Goal: Task Accomplishment & Management: Manage account settings

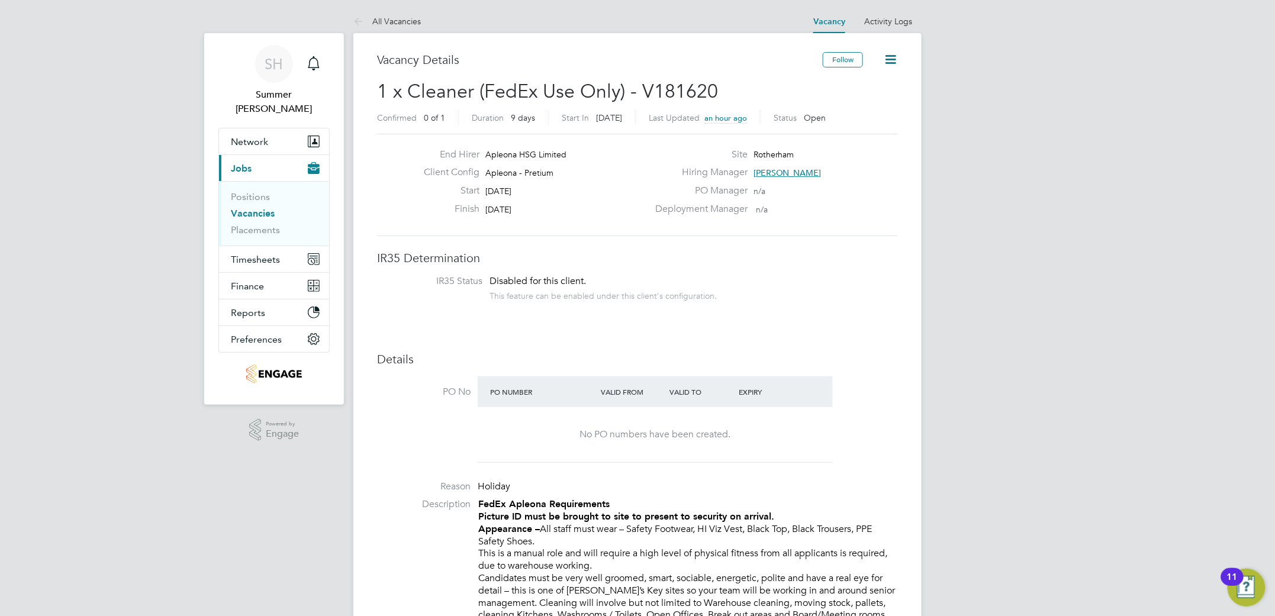
click at [263, 191] on li "Positions" at bounding box center [275, 199] width 89 height 17
drag, startPoint x: 263, startPoint y: 176, endPoint x: 263, endPoint y: 192, distance: 16.6
click at [263, 181] on ul "Positions Vacancies Placements" at bounding box center [274, 213] width 110 height 65
click at [262, 191] on link "Positions" at bounding box center [250, 196] width 39 height 11
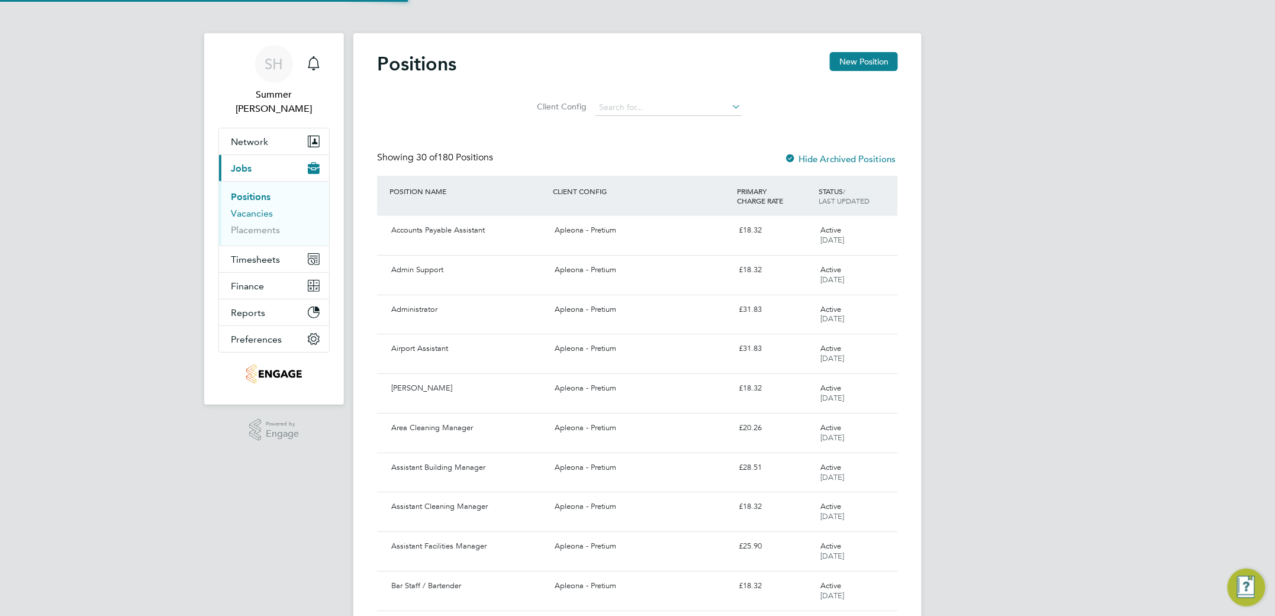
click at [261, 208] on link "Vacancies" at bounding box center [252, 213] width 42 height 11
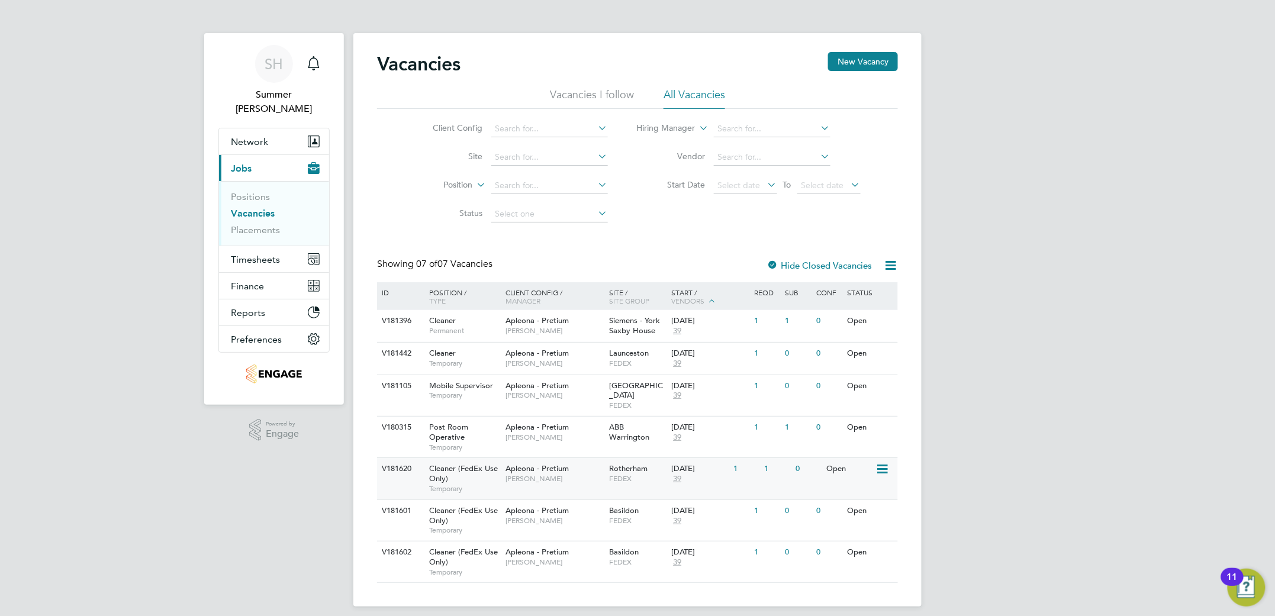
click at [635, 463] on span "Rotherham" at bounding box center [629, 468] width 38 height 10
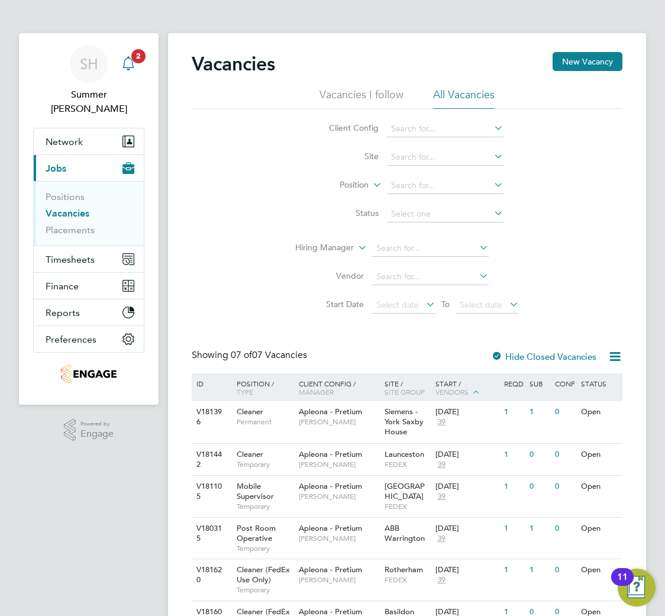
click at [136, 59] on span "2" at bounding box center [138, 56] width 14 height 14
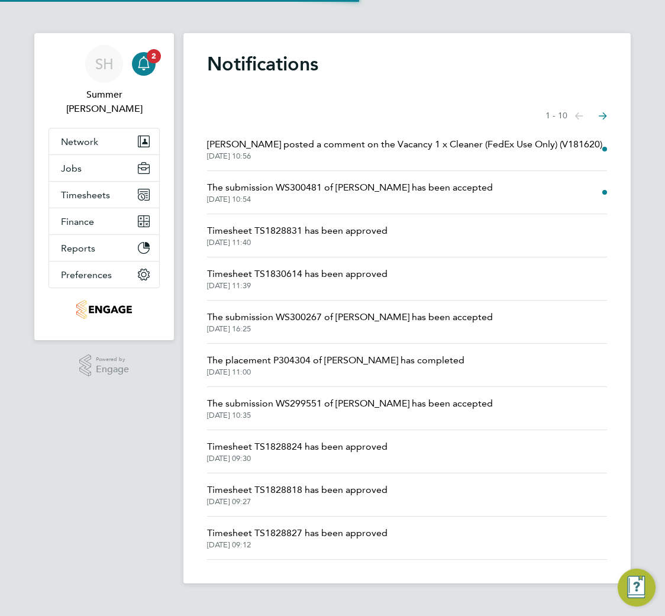
drag, startPoint x: 413, startPoint y: 149, endPoint x: 420, endPoint y: 152, distance: 7.5
click at [420, 152] on link "Suzanne Bell posted a comment on the Vacancy 1 x Cleaner (FedEx Use Only) (V181…" at bounding box center [404, 149] width 395 height 24
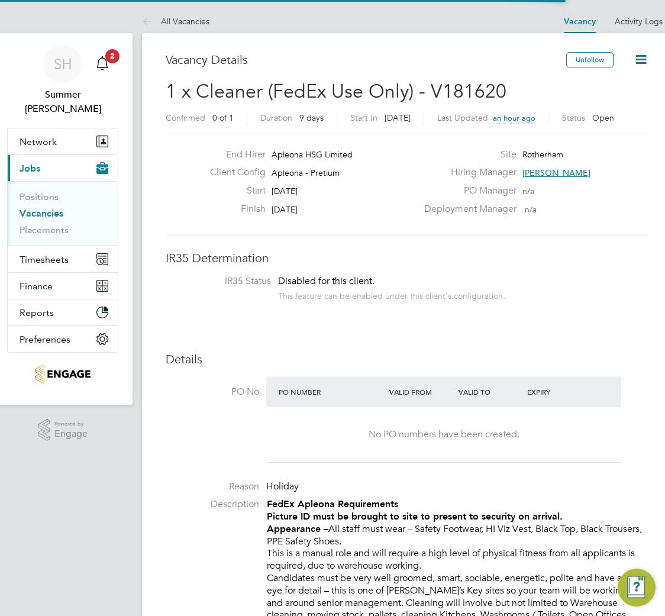
scroll to position [20, 99]
click at [644, 55] on icon at bounding box center [641, 59] width 15 height 15
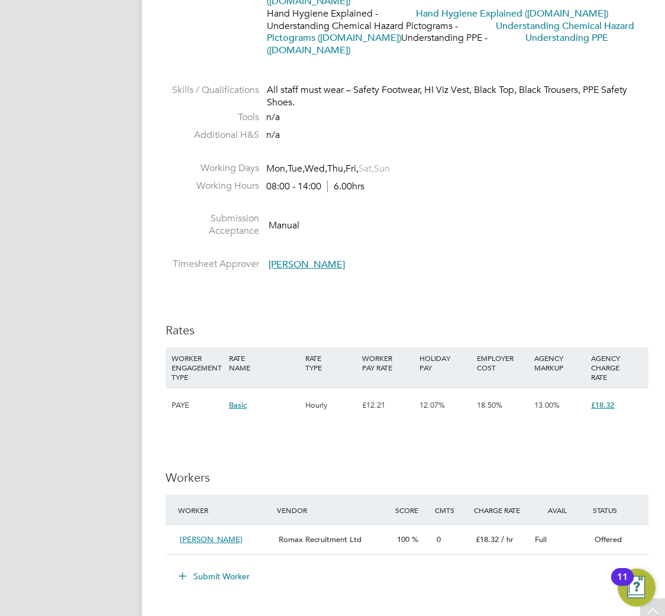
scroll to position [789, 0]
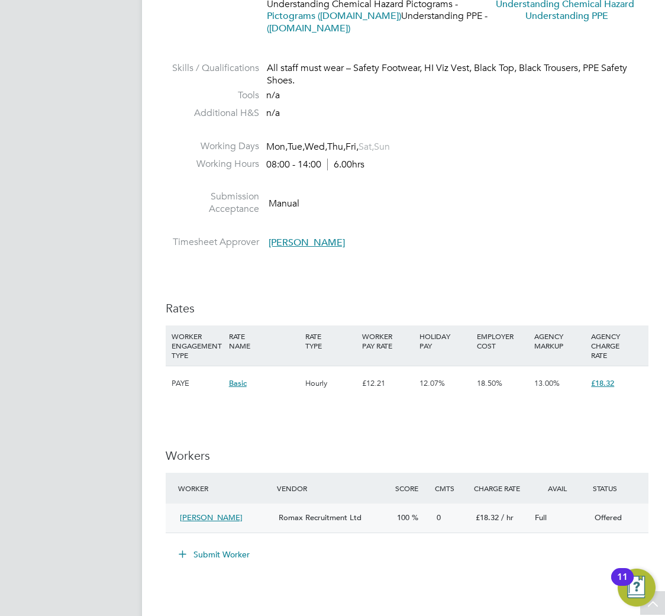
click at [633, 515] on div "Offered" at bounding box center [619, 518] width 59 height 20
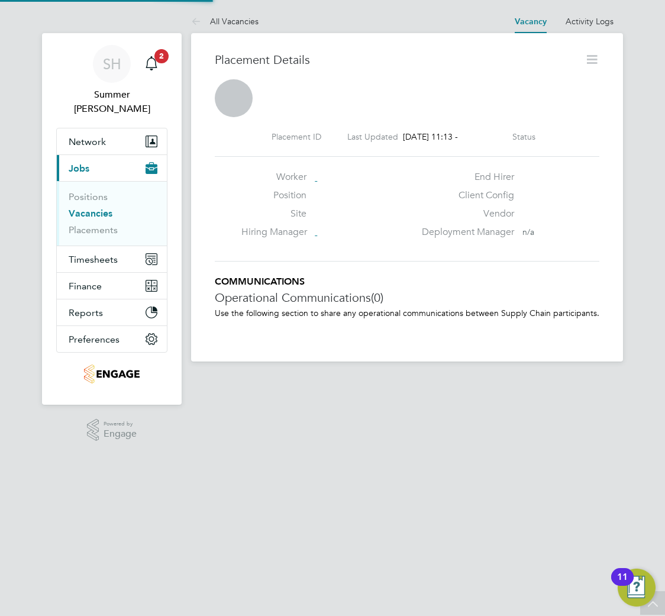
scroll to position [6, 6]
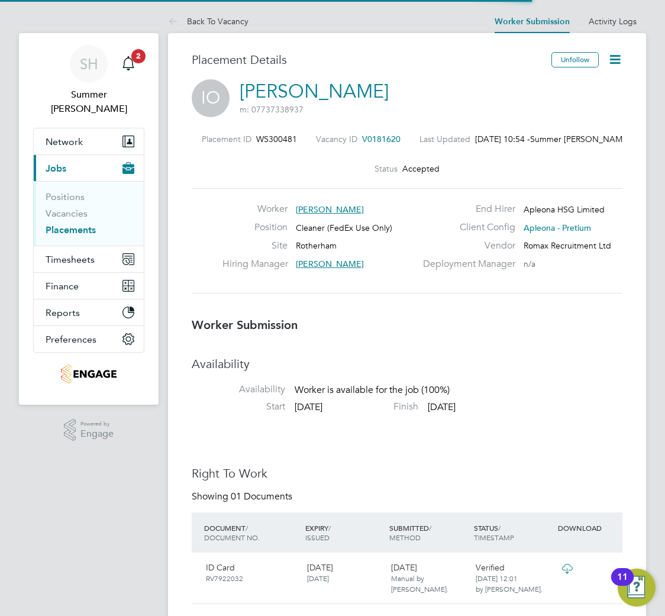
click at [620, 60] on icon at bounding box center [615, 59] width 15 height 15
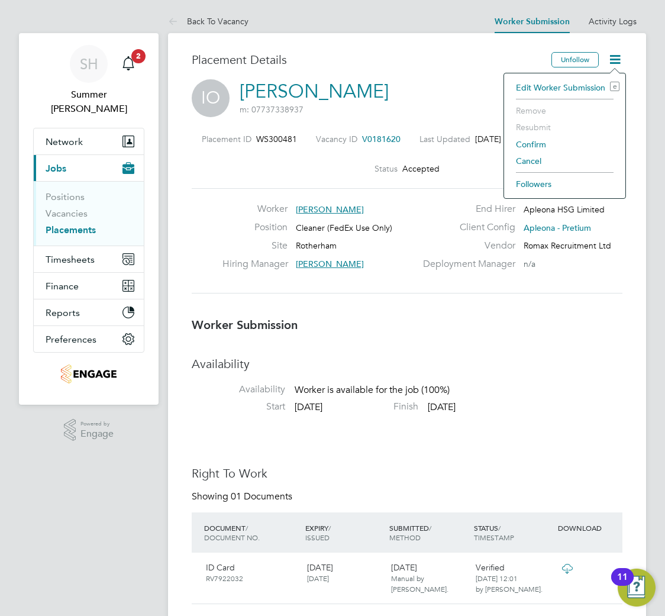
click at [541, 145] on li "Confirm" at bounding box center [565, 144] width 110 height 17
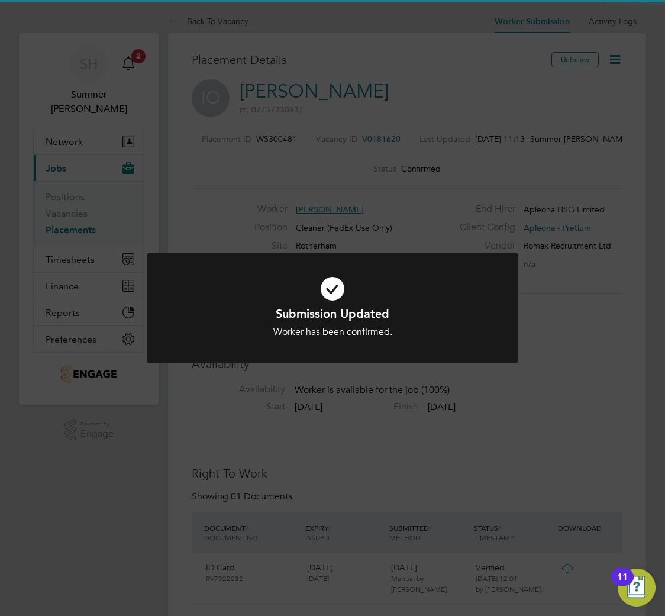
click at [318, 299] on icon at bounding box center [333, 289] width 308 height 46
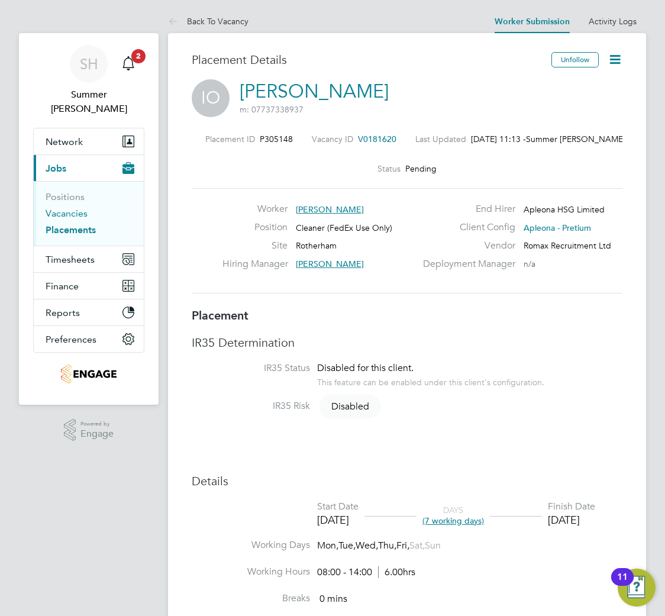
click at [76, 208] on link "Vacancies" at bounding box center [67, 213] width 42 height 11
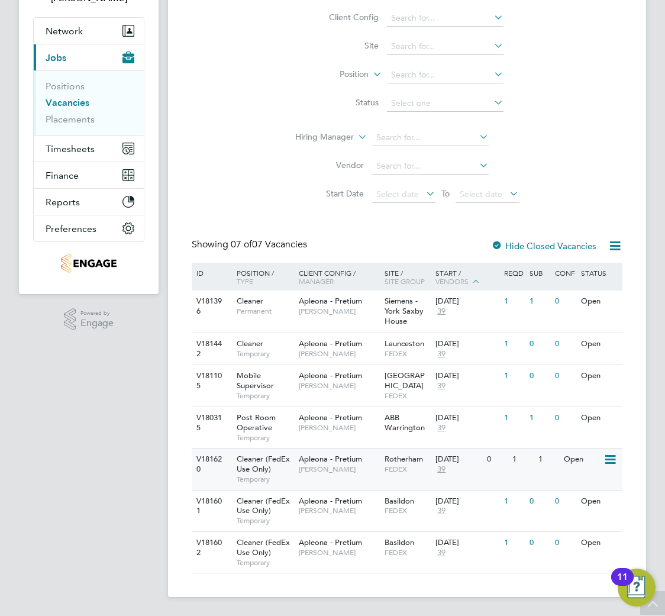
click at [398, 465] on span "FEDEX" at bounding box center [408, 469] width 46 height 9
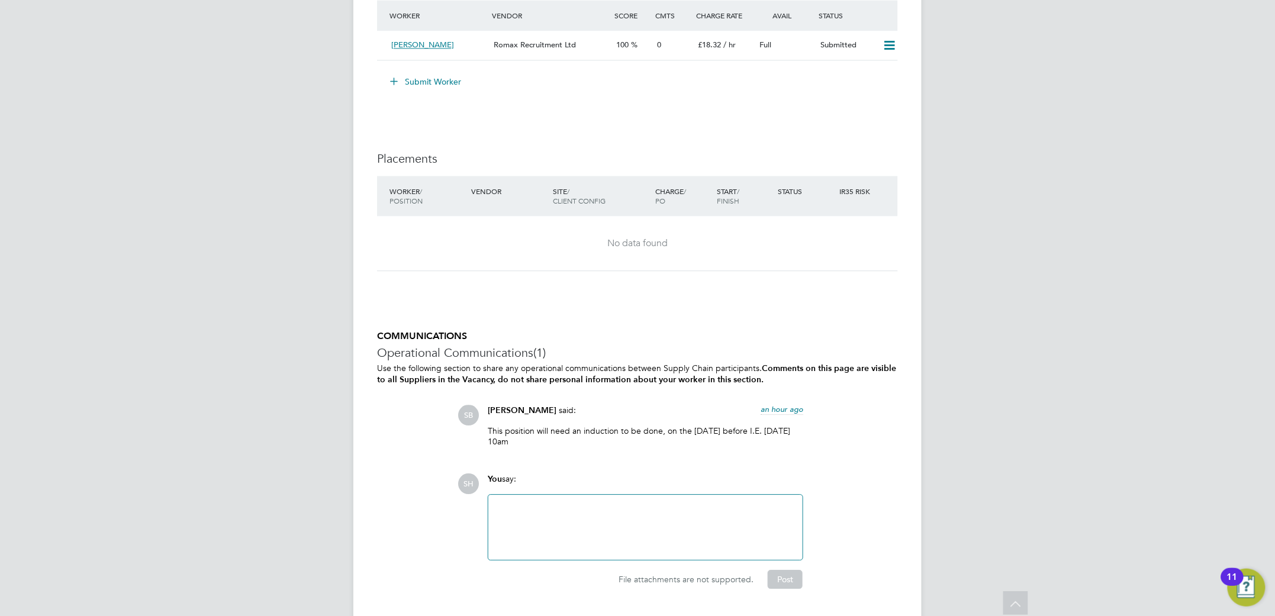
click at [559, 524] on div at bounding box center [645, 527] width 300 height 51
drag, startPoint x: 647, startPoint y: 500, endPoint x: 647, endPoint y: 510, distance: 9.5
click at [785, 587] on button "Post" at bounding box center [785, 579] width 35 height 19
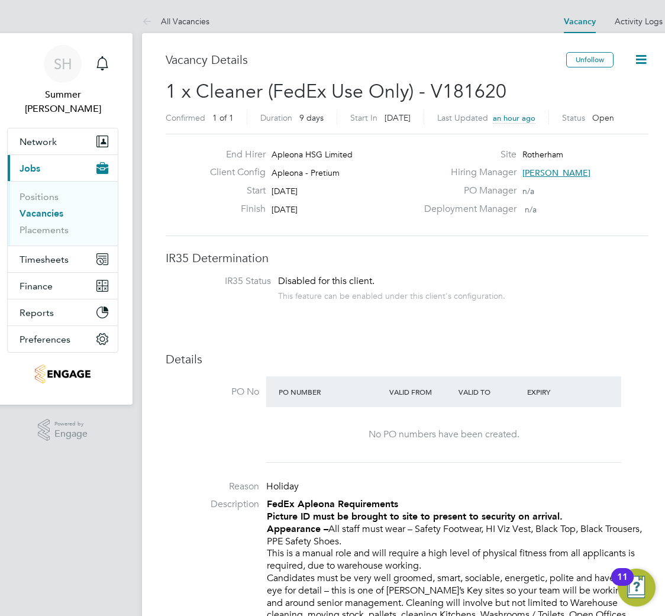
click at [40, 208] on li "Vacancies" at bounding box center [64, 216] width 89 height 17
click at [37, 208] on link "Vacancies" at bounding box center [42, 213] width 44 height 11
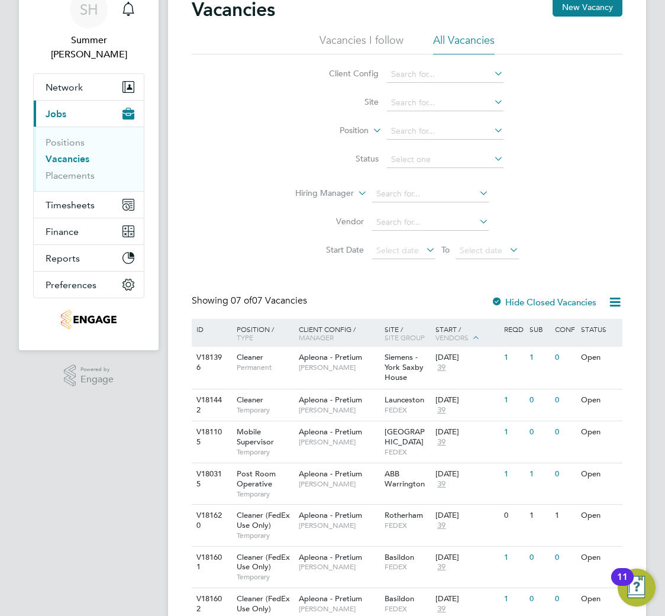
scroll to position [112, 0]
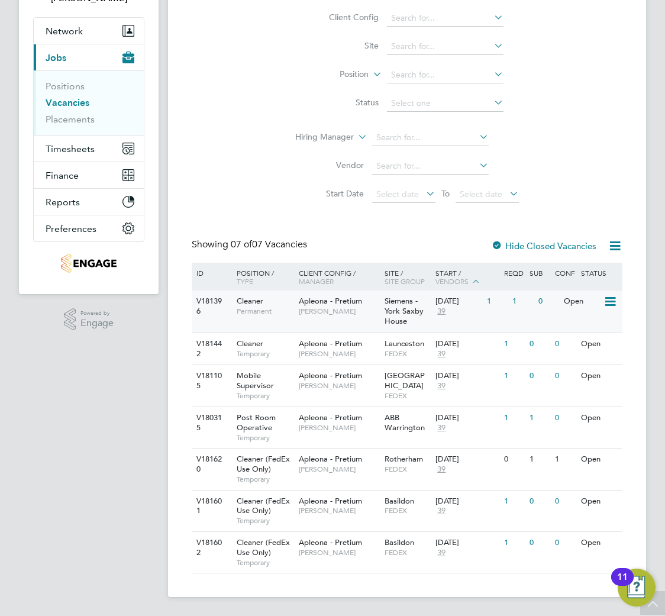
click at [373, 309] on span "Simon Ward" at bounding box center [338, 311] width 79 height 9
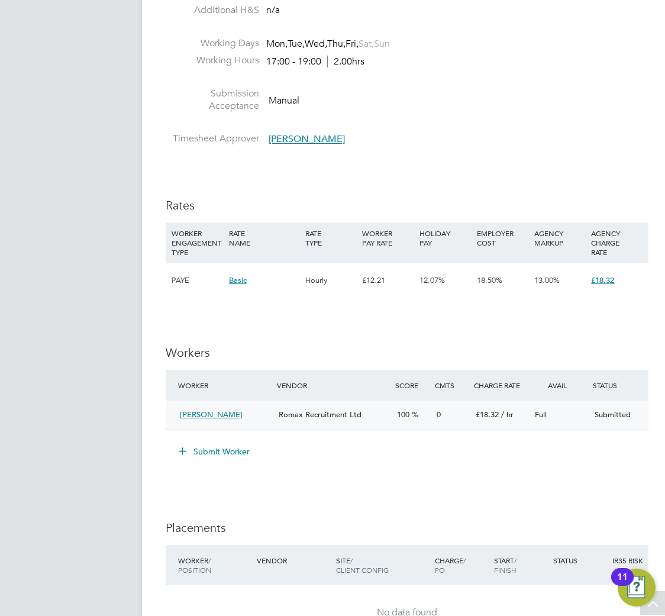
scroll to position [868, 0]
click at [207, 453] on button "Submit Worker" at bounding box center [214, 451] width 89 height 19
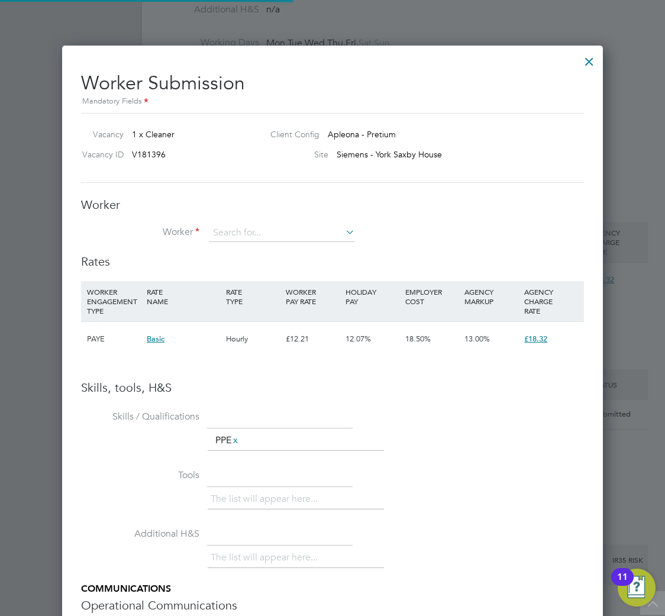
scroll to position [749, 542]
click at [273, 226] on input at bounding box center [282, 233] width 146 height 18
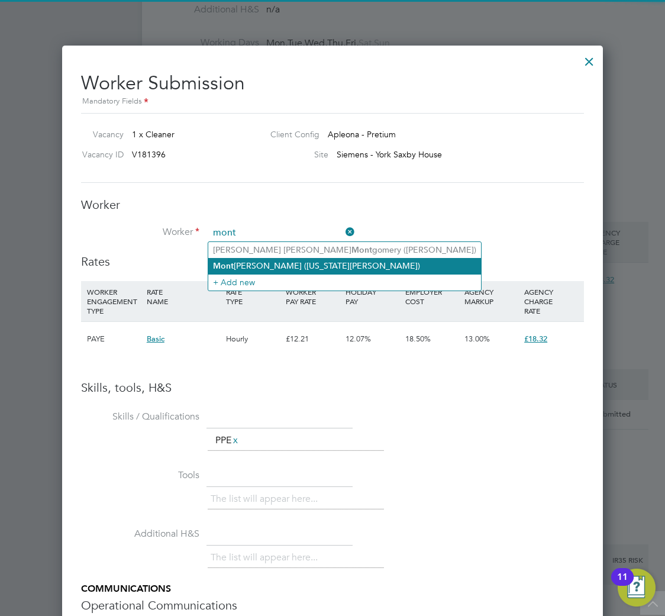
click at [285, 259] on li "Mont ana Moore (Montana Moore)" at bounding box center [344, 266] width 273 height 16
type input "Montana Moore (Montana Moore)"
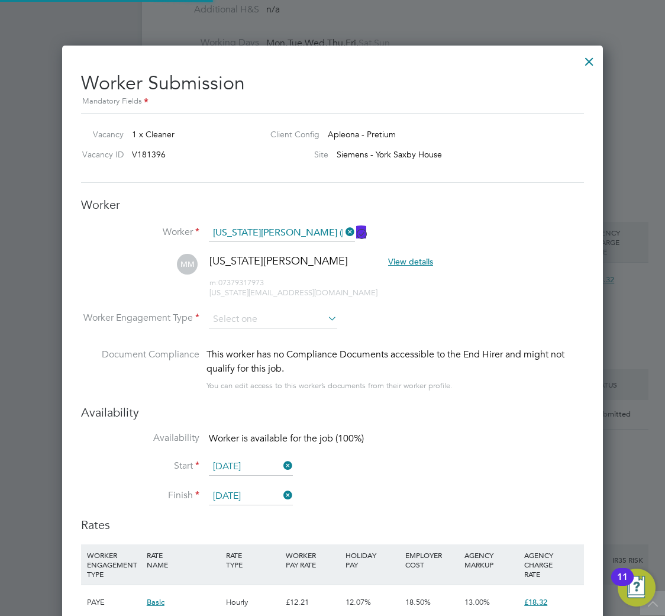
scroll to position [6, 6]
click at [254, 322] on input at bounding box center [273, 320] width 128 height 18
click at [254, 351] on li "PAYE" at bounding box center [273, 350] width 130 height 15
type input "PAYE"
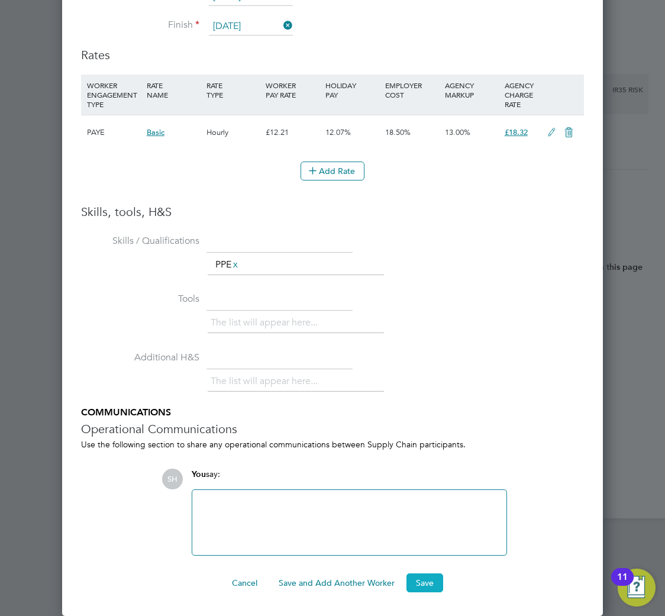
click at [417, 577] on button "Save" at bounding box center [425, 583] width 37 height 19
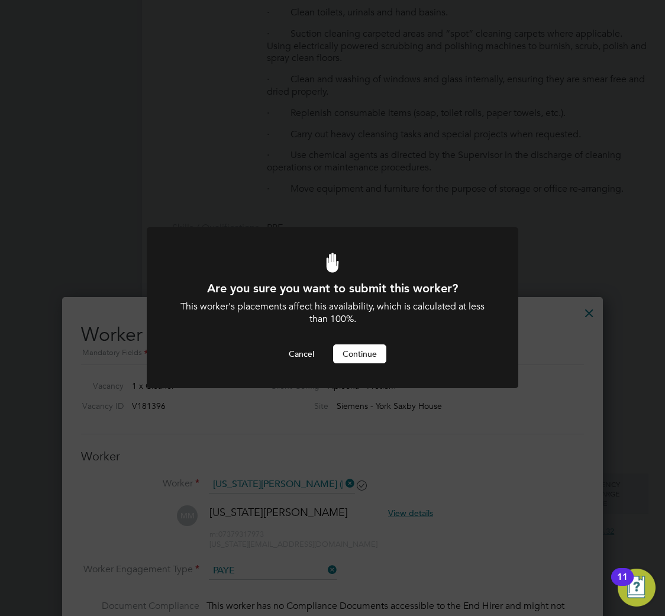
click at [372, 355] on button "Continue" at bounding box center [359, 354] width 53 height 19
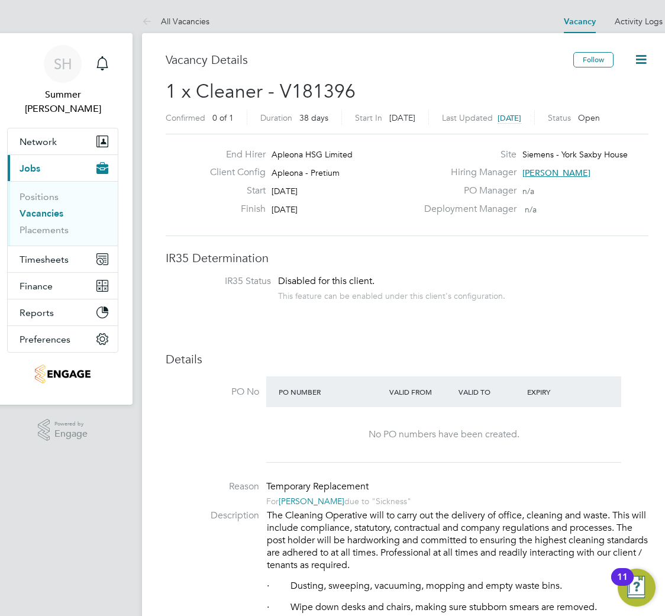
click at [55, 208] on link "Vacancies" at bounding box center [42, 213] width 44 height 11
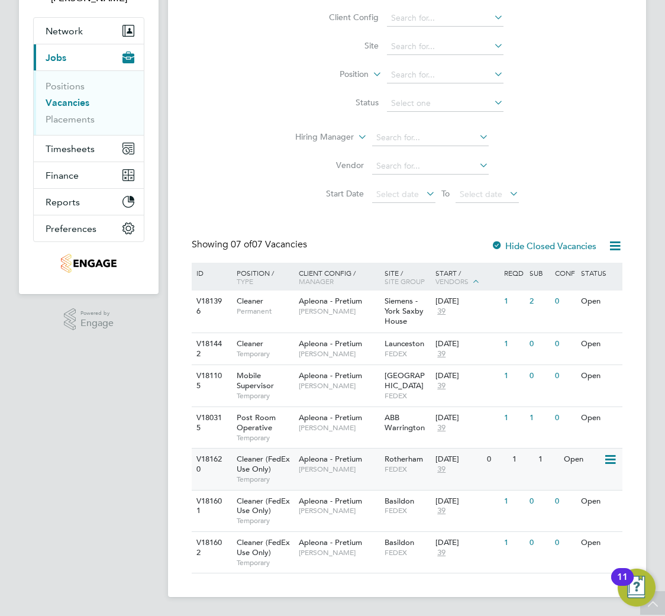
click at [378, 478] on div "Apleona - Pretium Suzanne Bell" at bounding box center [338, 464] width 85 height 31
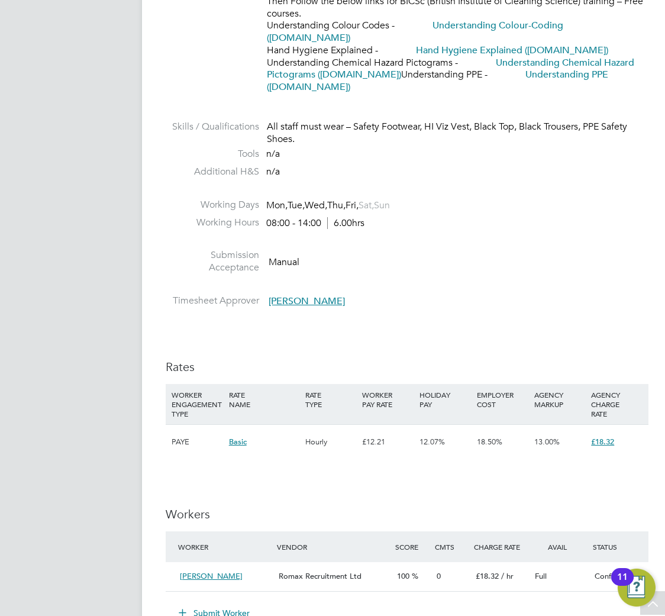
scroll to position [868, 0]
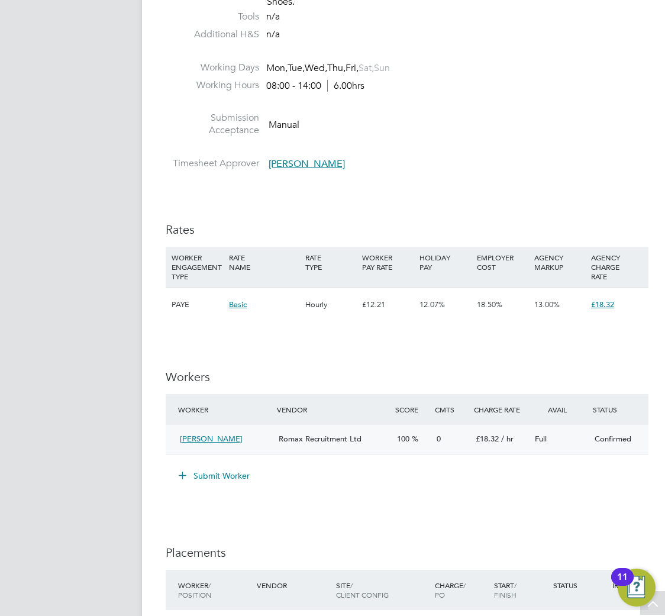
click at [617, 430] on div "Confirmed" at bounding box center [619, 440] width 59 height 20
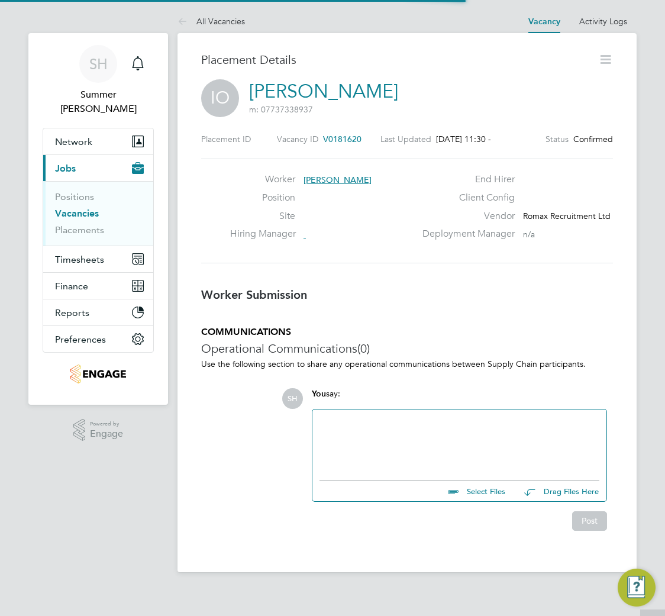
scroll to position [6, 6]
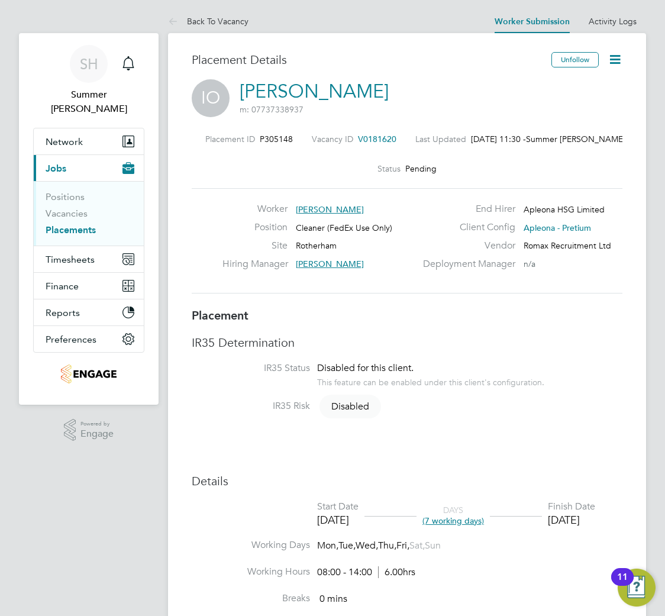
click at [612, 60] on icon at bounding box center [615, 59] width 15 height 15
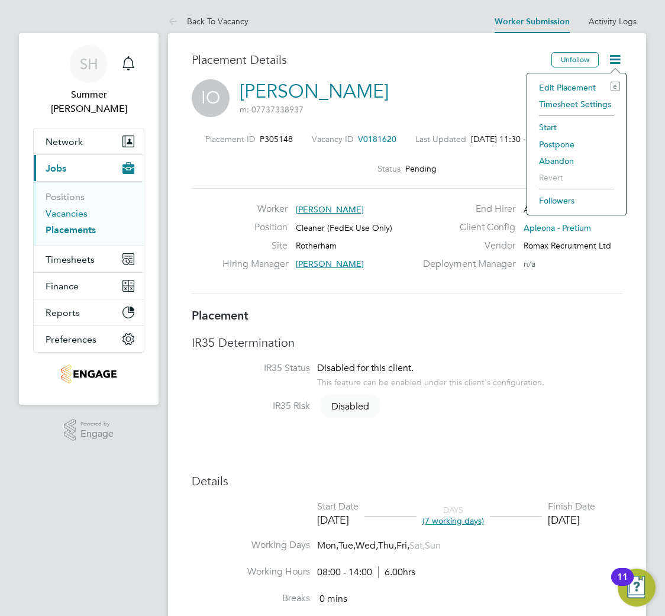
click at [88, 208] on li "Vacancies" at bounding box center [90, 216] width 89 height 17
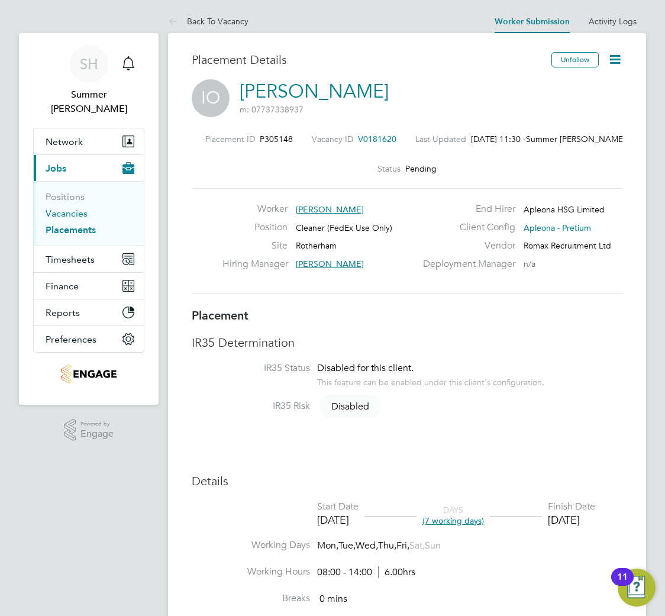
click at [82, 208] on link "Vacancies" at bounding box center [67, 213] width 42 height 11
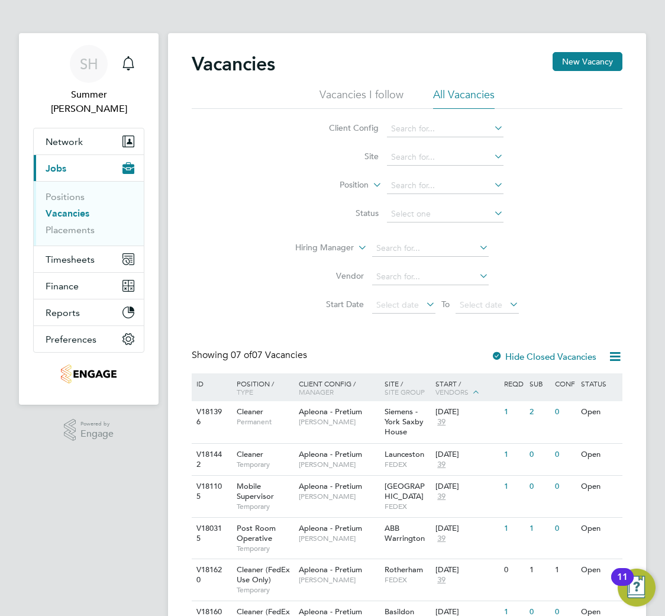
drag, startPoint x: 664, startPoint y: 129, endPoint x: 761, endPoint y: 130, distance: 96.5
click at [665, 130] on html "SH Summer Hadden Notifications Applications: Network Team Members Businesses Si…" at bounding box center [332, 363] width 665 height 727
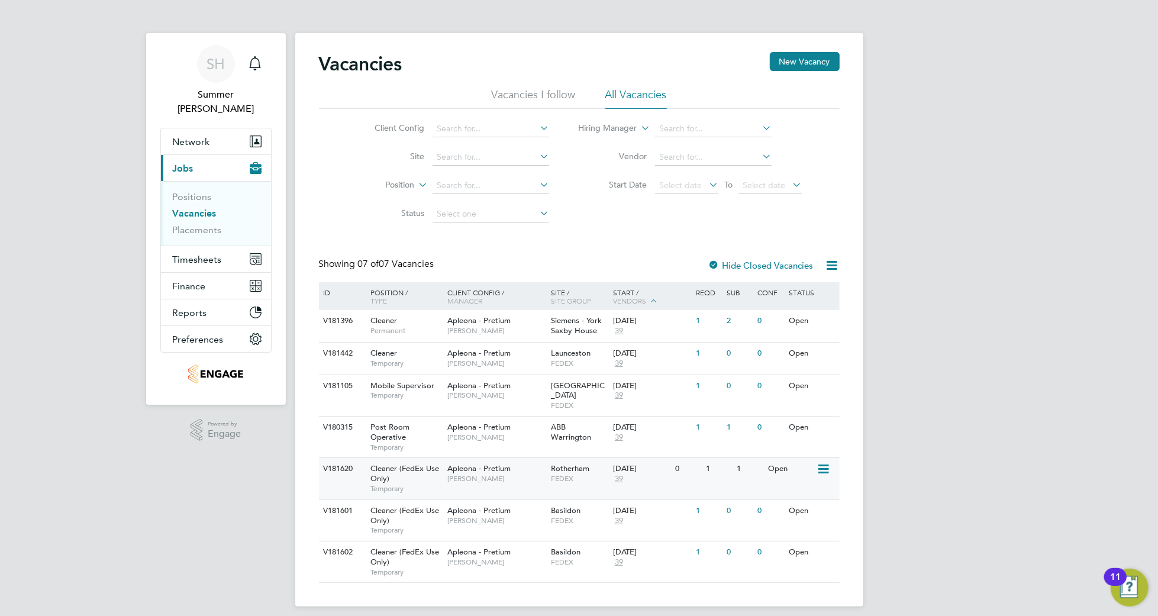
click at [564, 486] on div "V181620 Cleaner (FedEx Use Only) Temporary Apleona - Pretium Suzanne Bell Rothe…" at bounding box center [579, 478] width 521 height 41
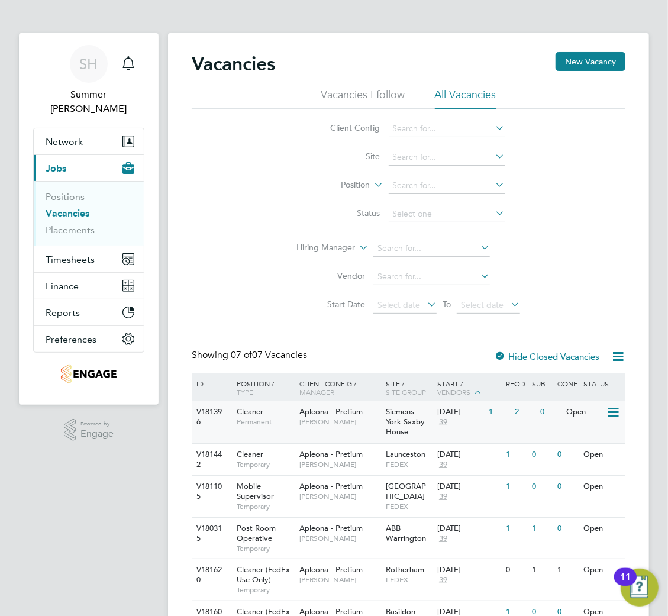
click at [356, 423] on span "[PERSON_NAME]" at bounding box center [340, 421] width 80 height 9
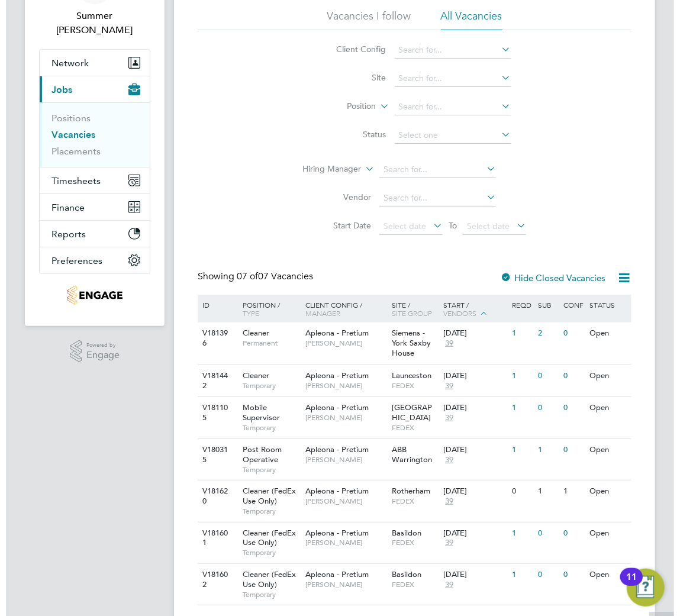
scroll to position [112, 0]
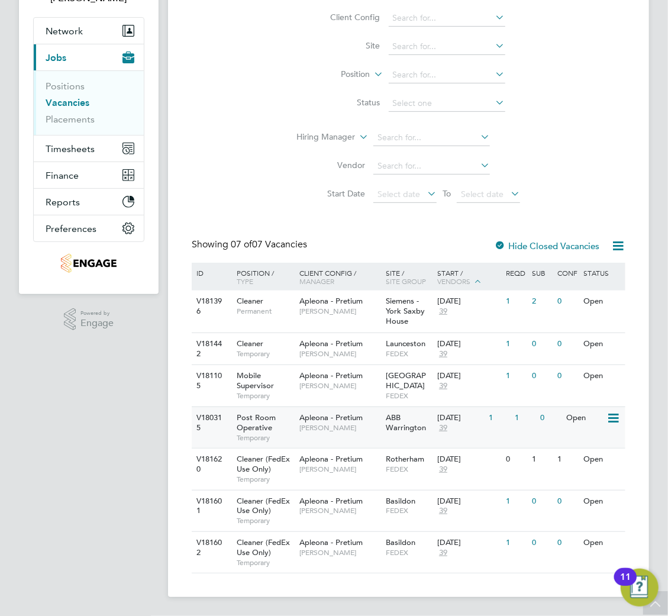
click at [360, 423] on span "[PERSON_NAME]" at bounding box center [340, 427] width 80 height 9
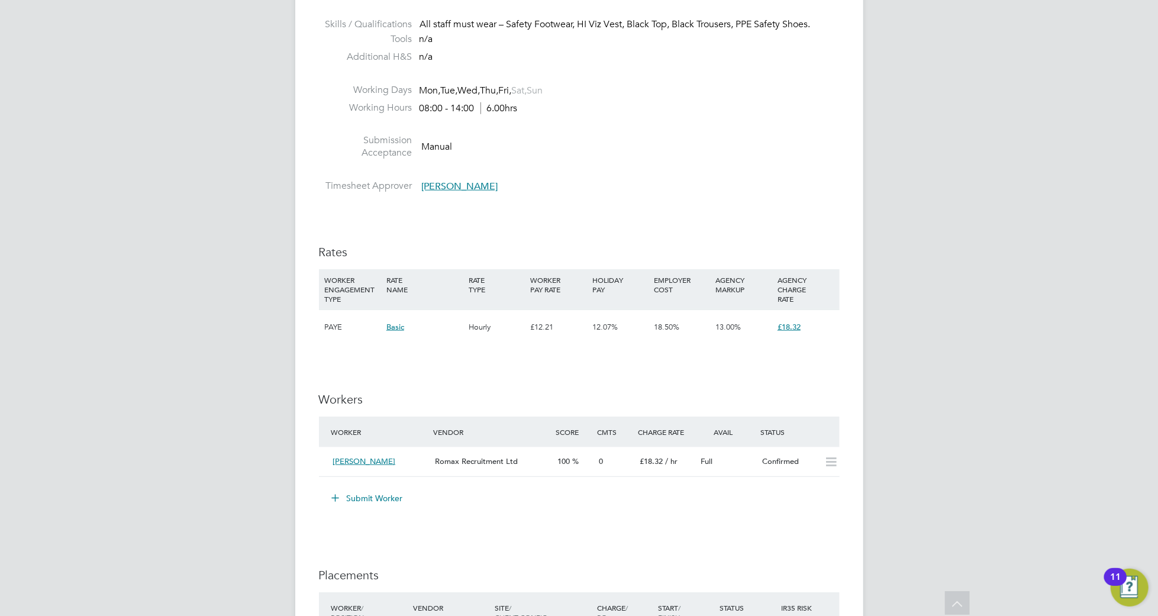
scroll to position [947, 0]
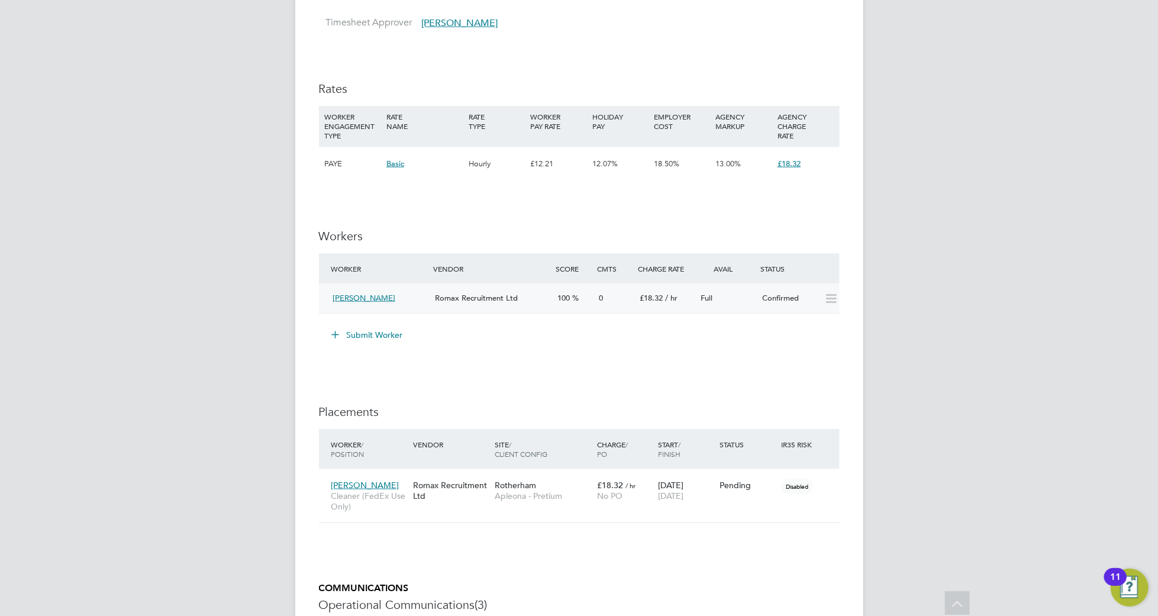
click at [831, 304] on icon at bounding box center [831, 298] width 15 height 9
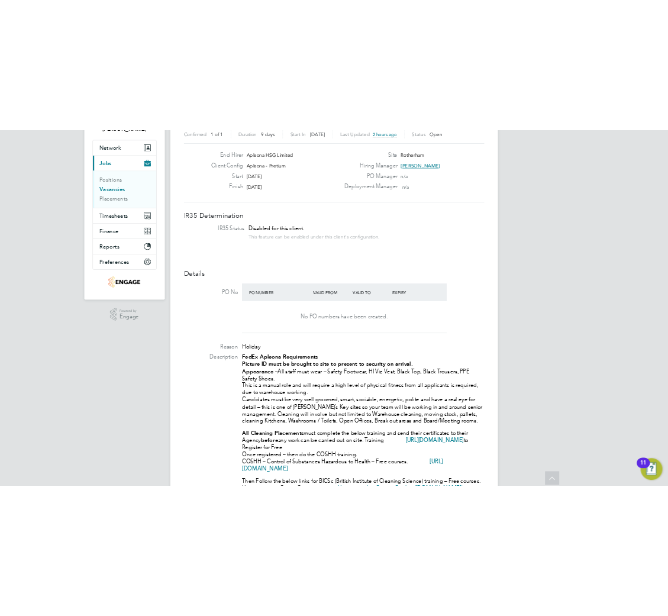
scroll to position [0, 0]
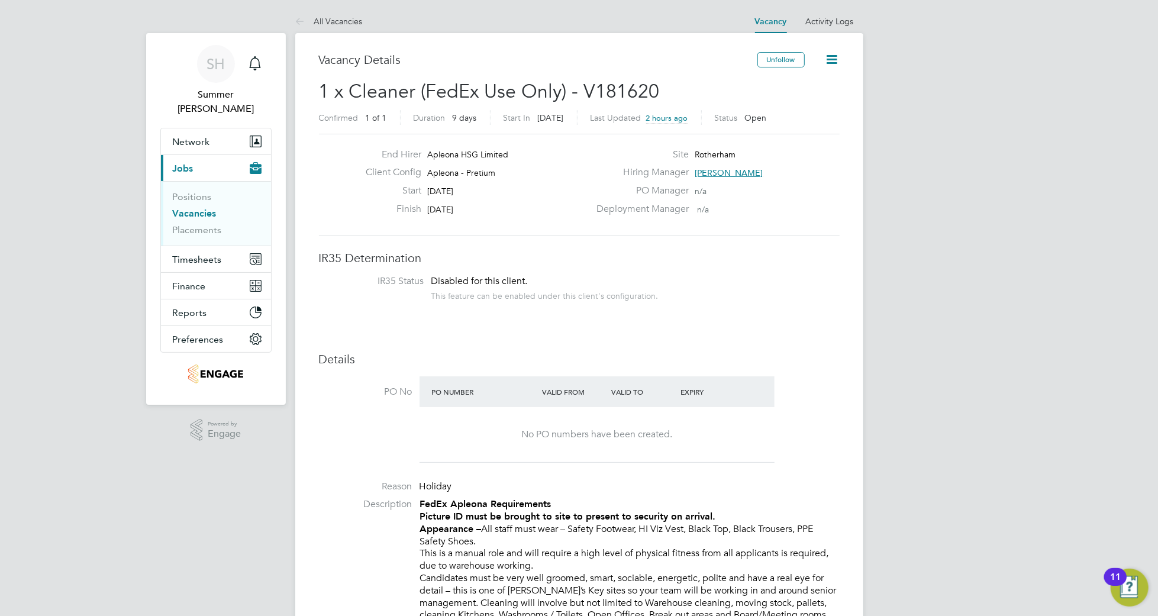
click at [835, 63] on icon at bounding box center [832, 59] width 15 height 15
click at [806, 105] on li "Update Status" at bounding box center [804, 104] width 69 height 17
click at [193, 208] on link "Vacancies" at bounding box center [195, 213] width 44 height 11
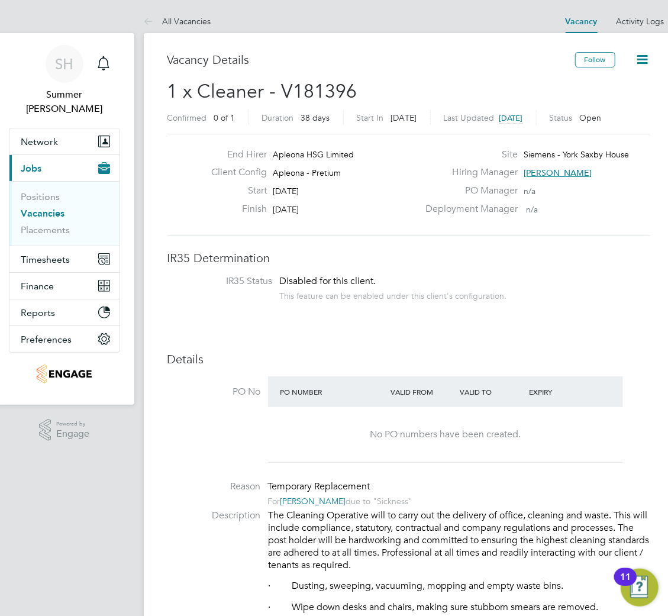
click at [533, 168] on span "[PERSON_NAME]" at bounding box center [558, 173] width 68 height 11
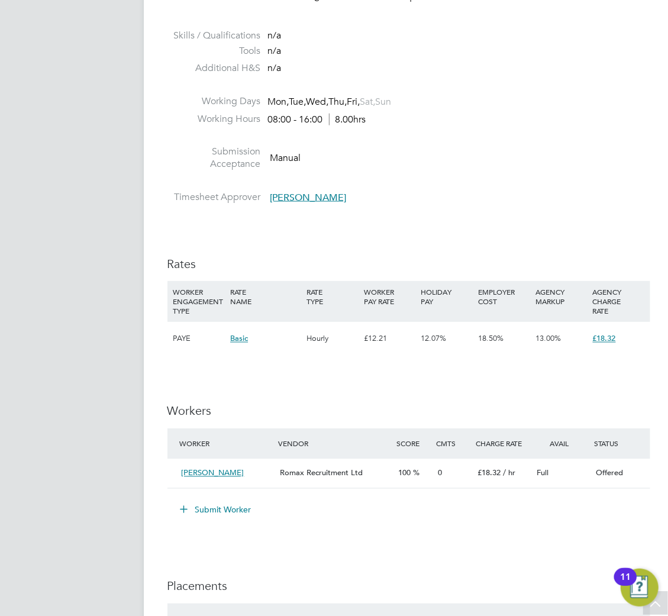
scroll to position [947, 0]
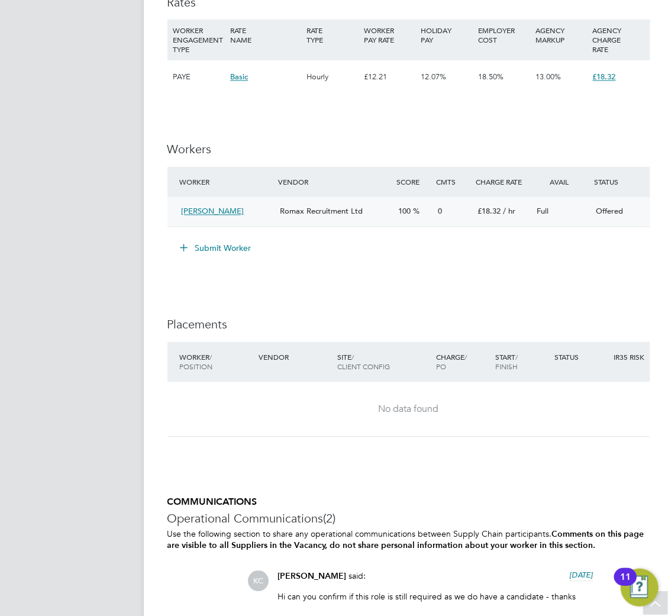
click at [632, 214] on div "Offered" at bounding box center [620, 212] width 59 height 20
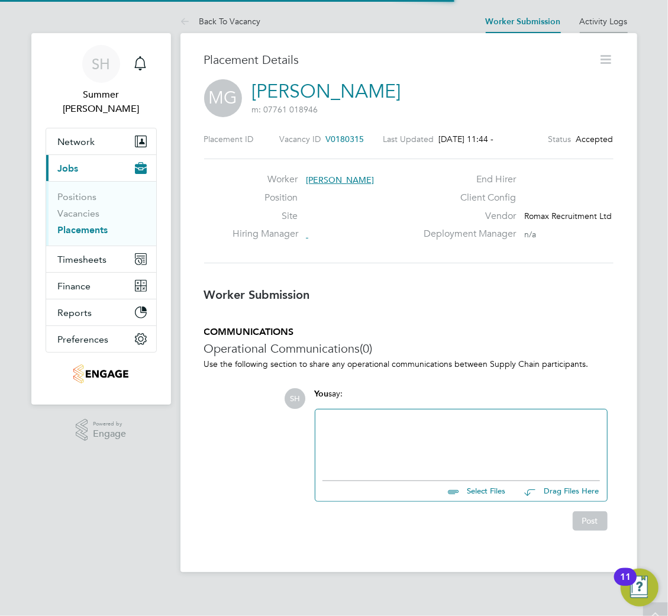
scroll to position [6, 6]
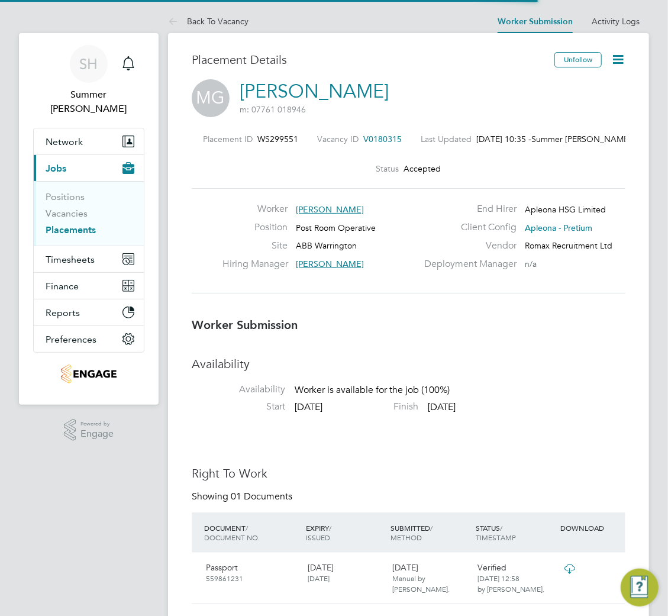
drag, startPoint x: 619, startPoint y: 57, endPoint x: 616, endPoint y: 75, distance: 17.9
click at [619, 57] on icon at bounding box center [618, 59] width 15 height 15
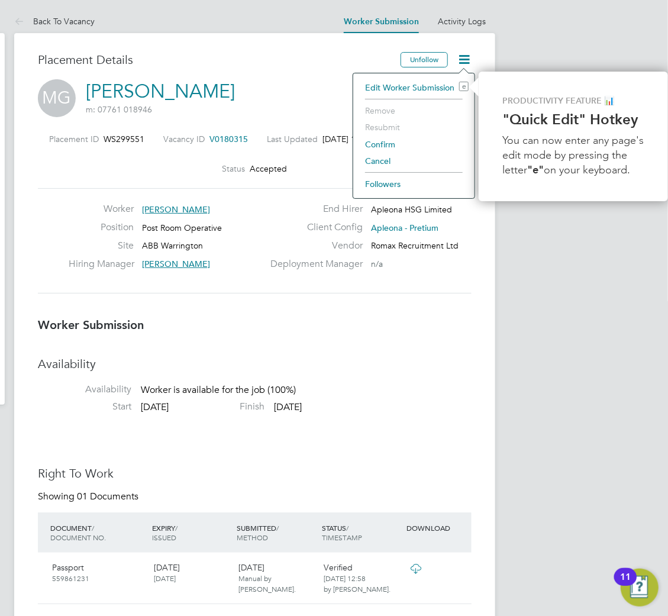
click at [387, 143] on li "Confirm" at bounding box center [414, 144] width 110 height 17
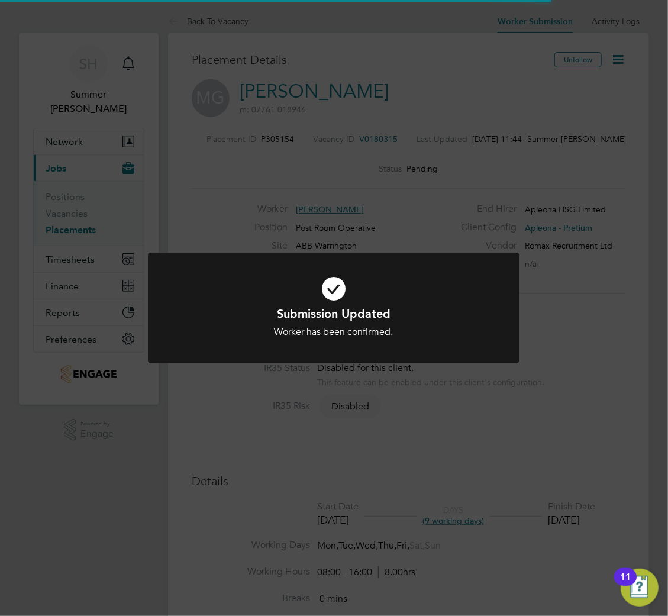
click at [347, 317] on h1 "Submission Updated" at bounding box center [334, 313] width 308 height 15
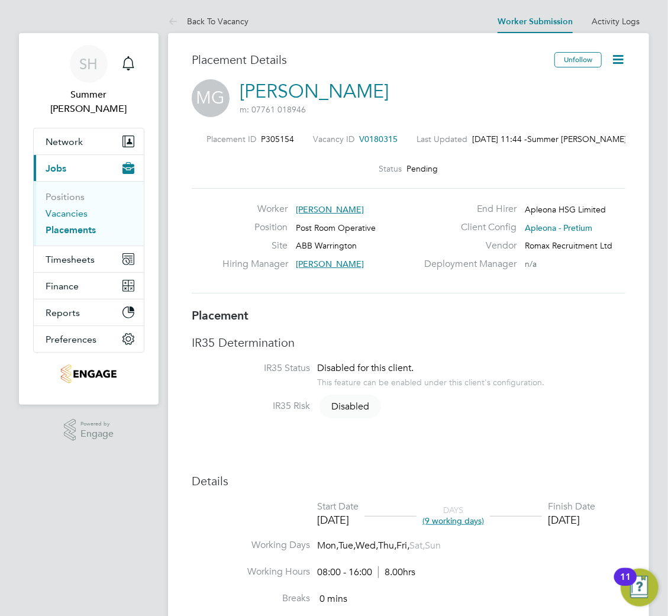
click at [84, 208] on link "Vacancies" at bounding box center [67, 213] width 42 height 11
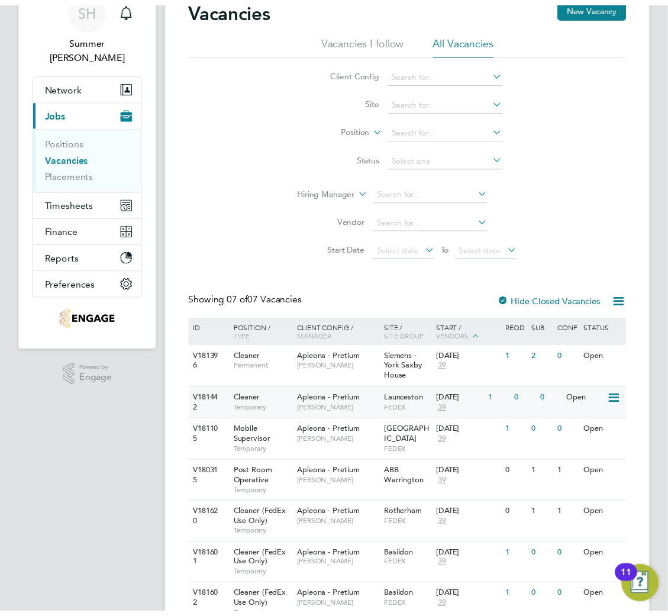
scroll to position [112, 0]
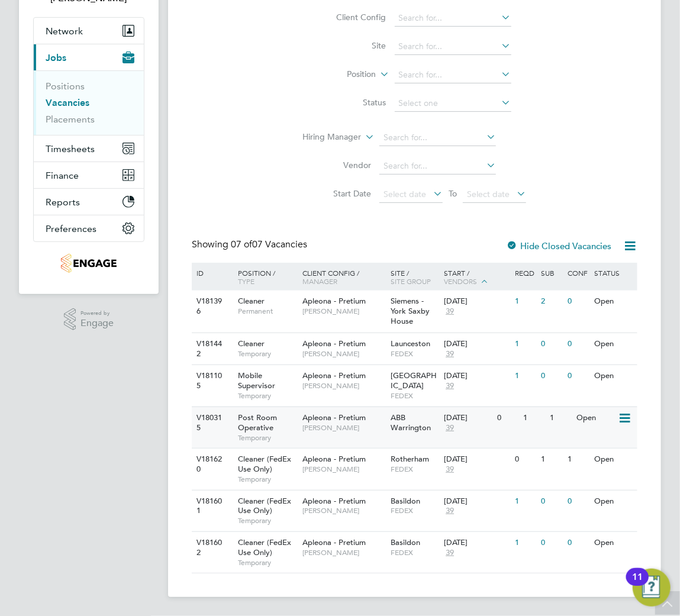
click at [334, 434] on div "Apleona - Pretium Michael Haycock" at bounding box center [344, 422] width 88 height 31
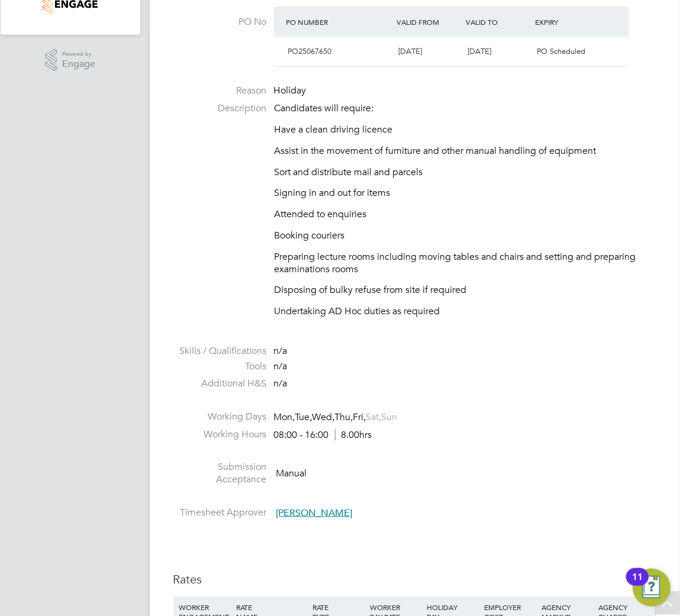
scroll to position [20, 0]
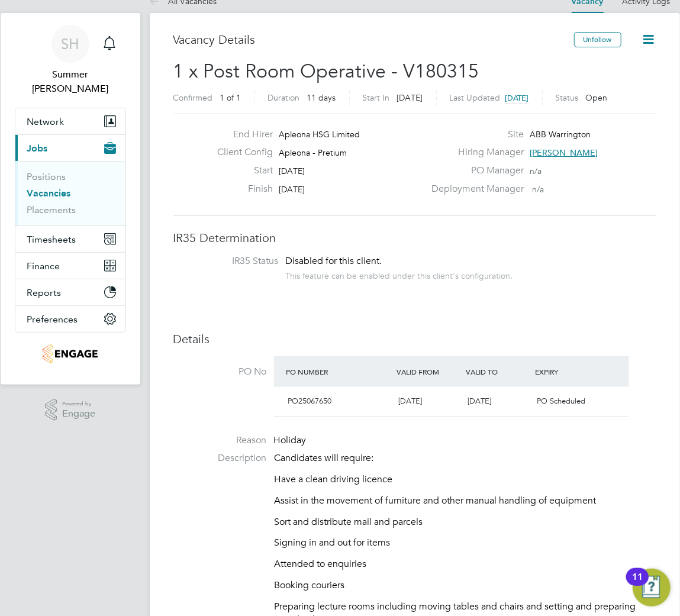
click at [65, 188] on link "Vacancies" at bounding box center [49, 193] width 44 height 11
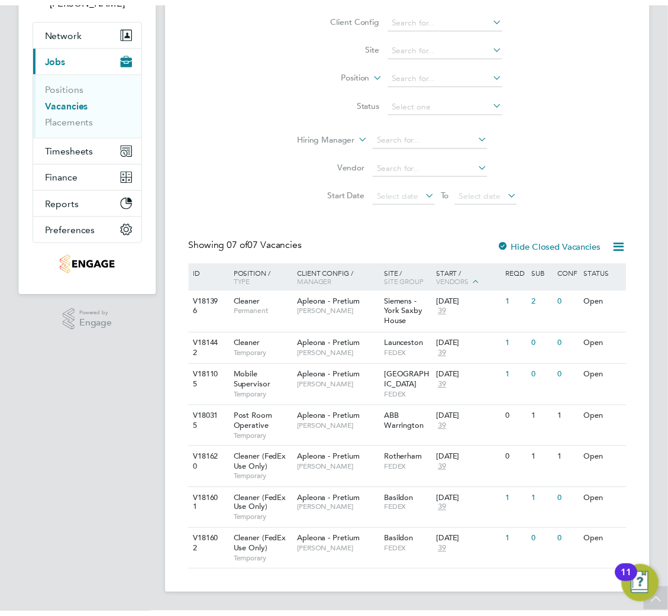
scroll to position [1, 0]
